Goal: Information Seeking & Learning: Learn about a topic

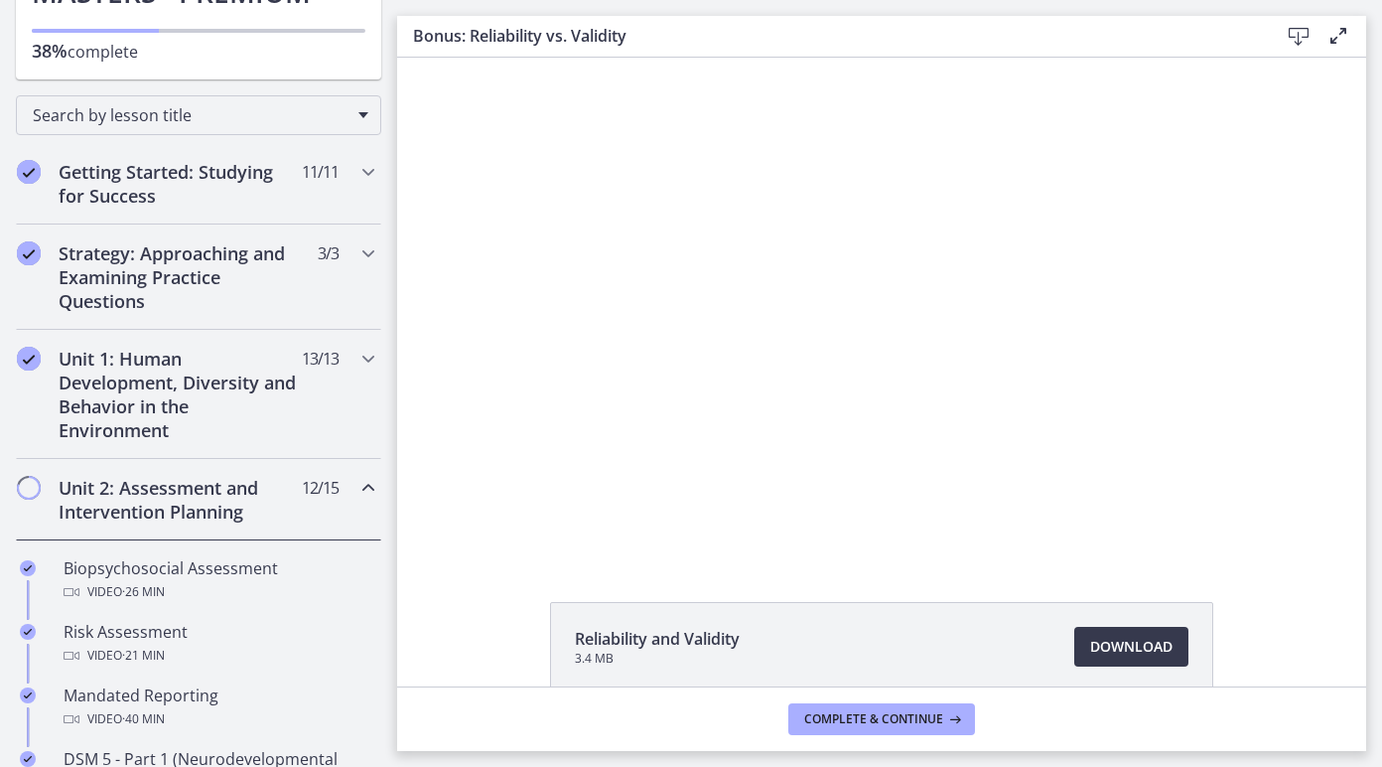
scroll to position [241, 0]
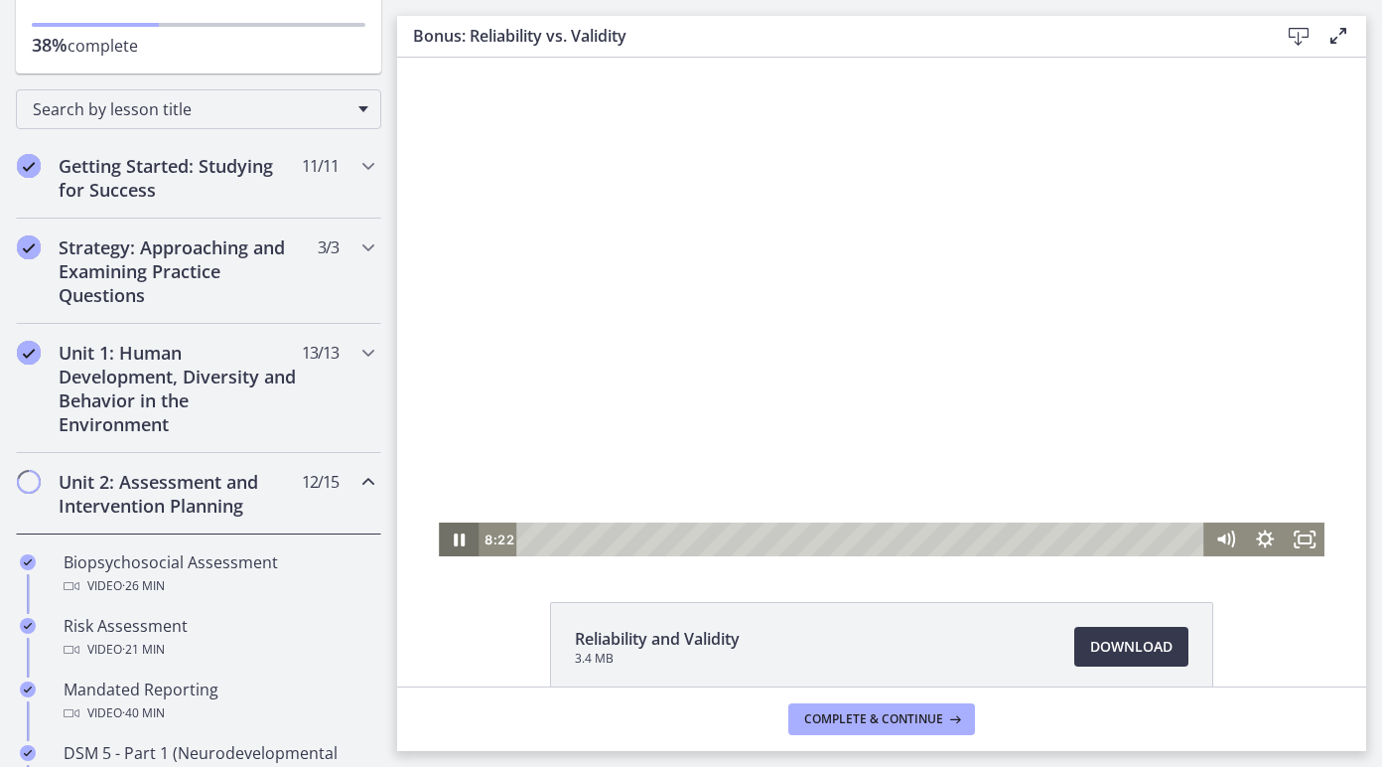
click at [459, 546] on icon "Pause" at bounding box center [459, 539] width 40 height 34
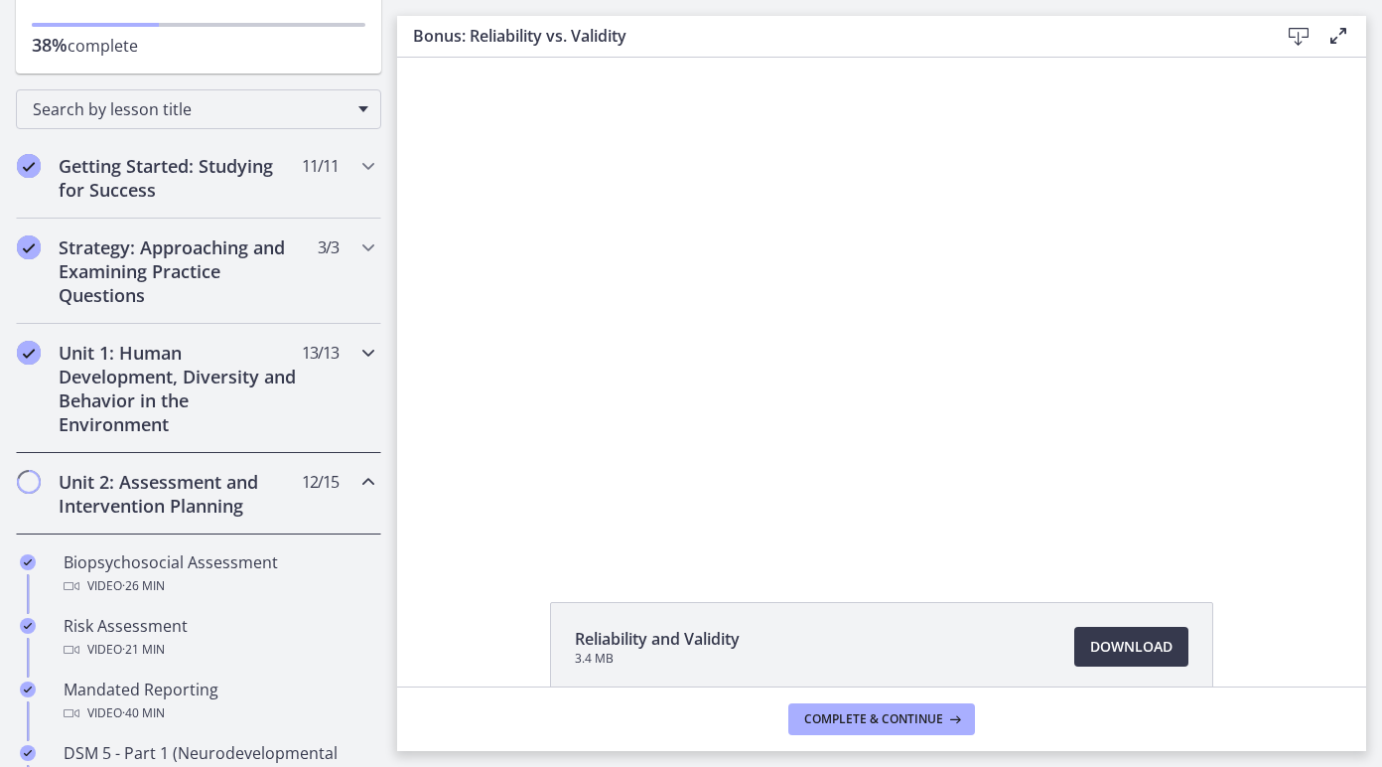
click at [363, 352] on icon "Chapters" at bounding box center [369, 353] width 24 height 24
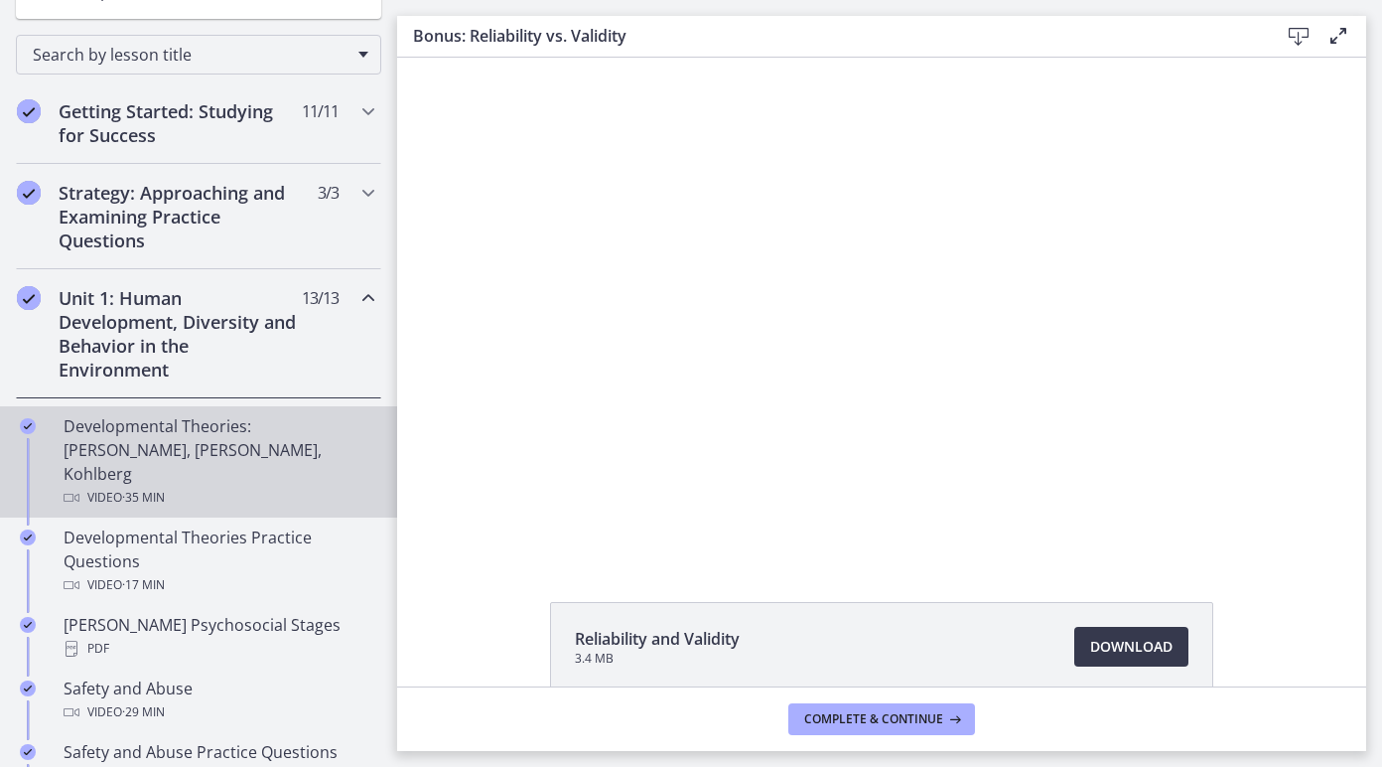
scroll to position [300, 0]
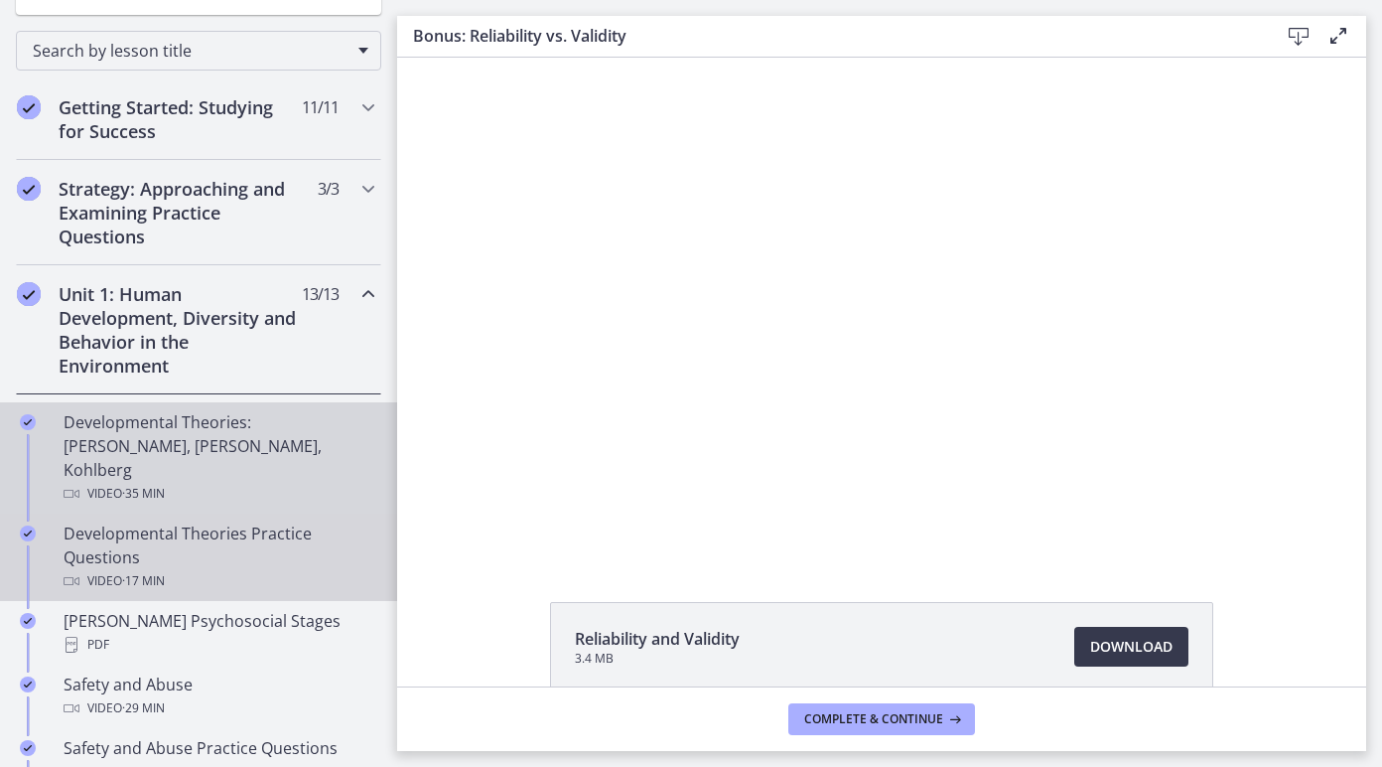
click at [304, 521] on div "Developmental Theories Practice Questions Video · 17 min" at bounding box center [219, 557] width 310 height 72
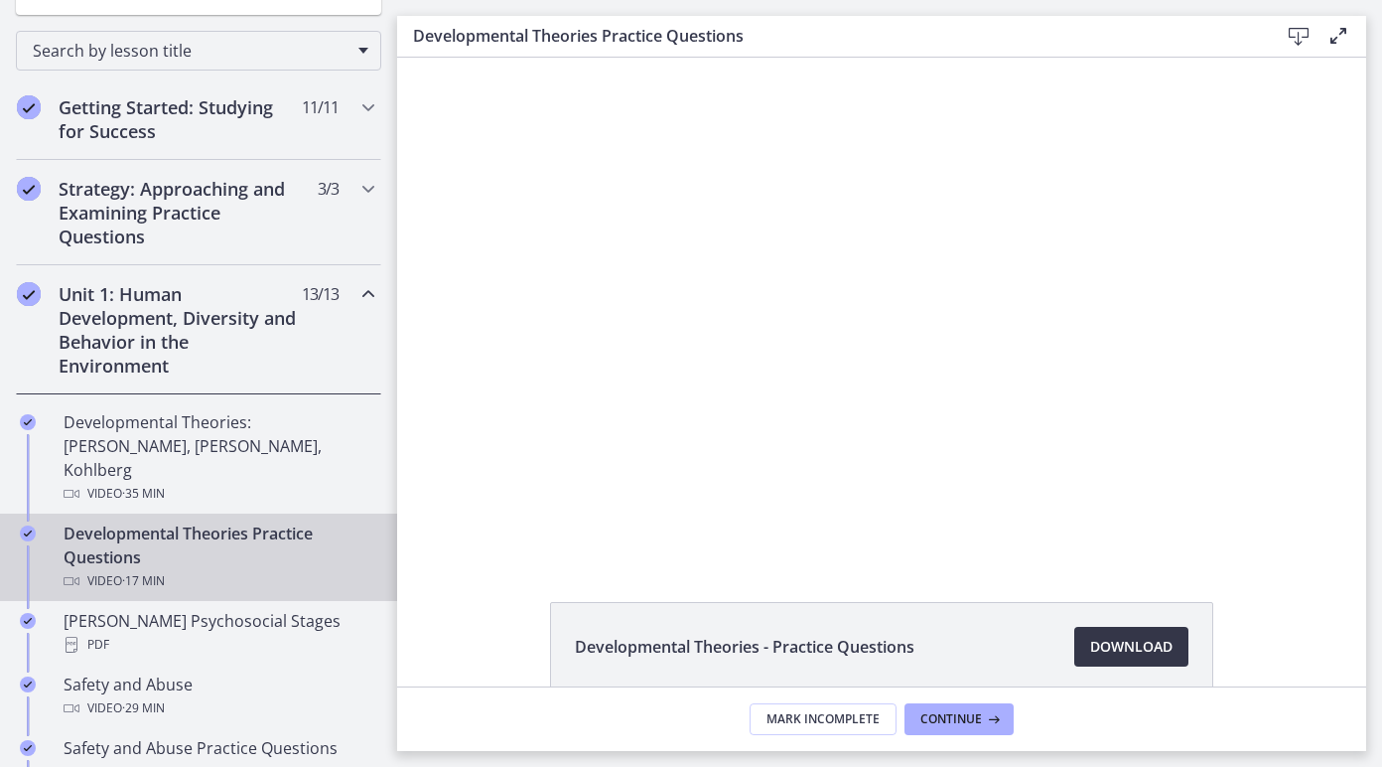
click at [1121, 639] on span "Download Opens in a new window" at bounding box center [1131, 647] width 82 height 24
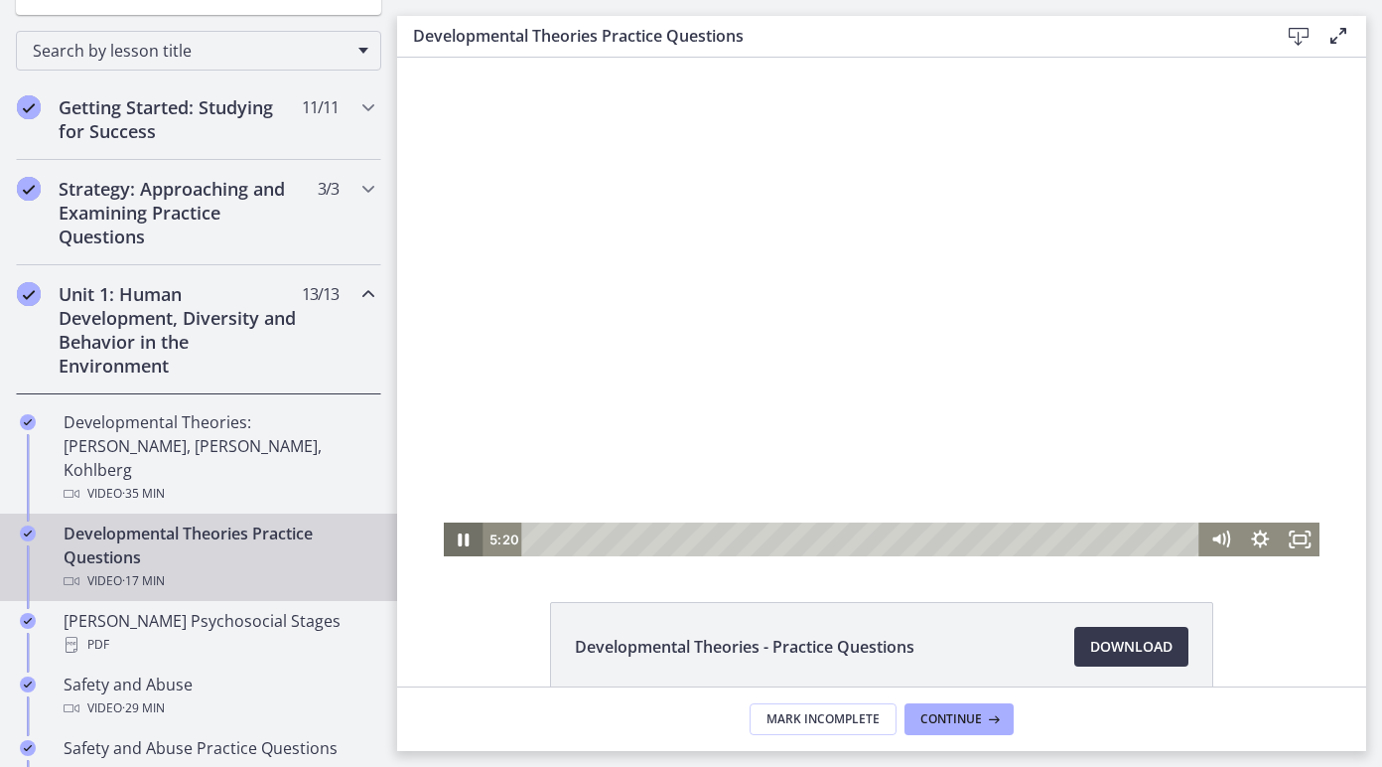
click at [460, 533] on icon "Pause" at bounding box center [464, 539] width 11 height 13
click at [1103, 650] on span "Download Opens in a new window" at bounding box center [1131, 647] width 82 height 24
